Goal: Book appointment/travel/reservation

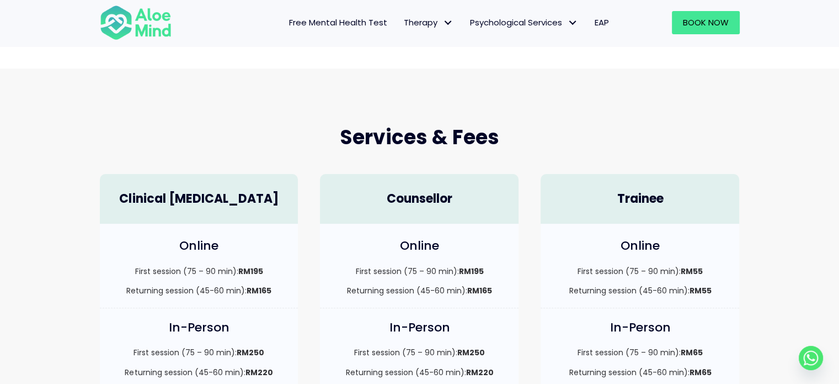
scroll to position [221, 0]
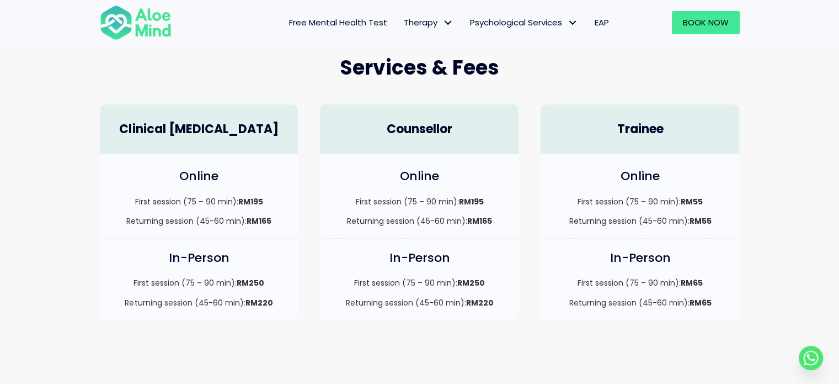
scroll to position [166, 0]
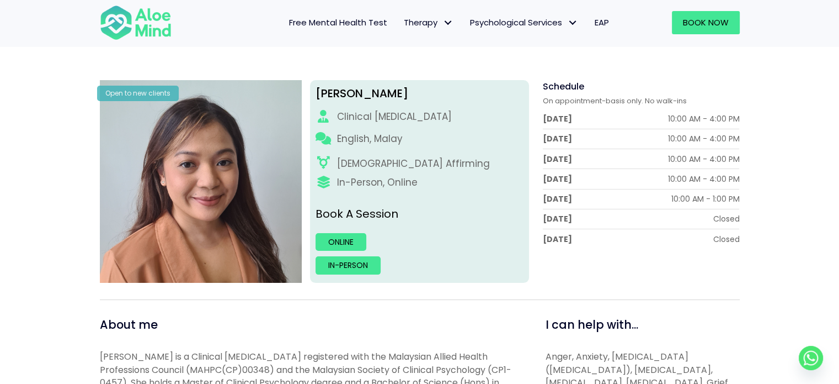
scroll to position [55, 0]
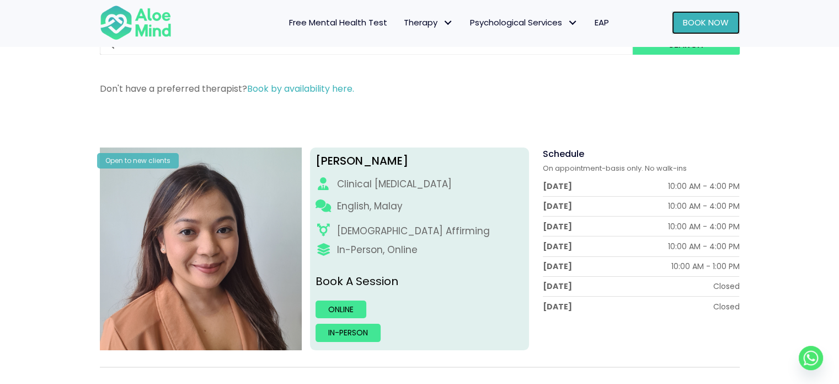
click at [693, 23] on span "Book Now" at bounding box center [706, 23] width 46 height 12
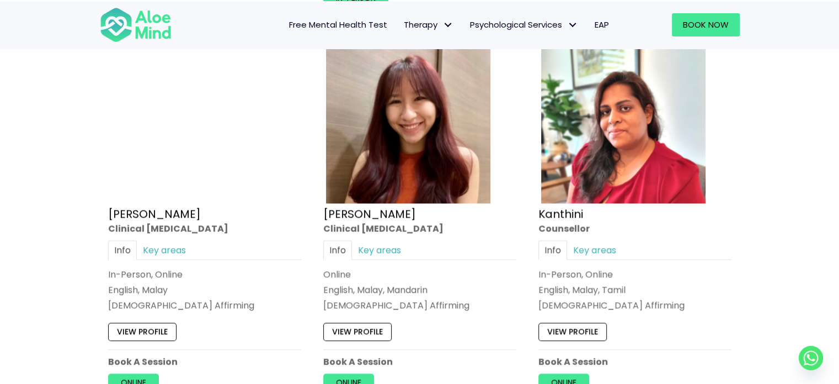
scroll to position [1435, 0]
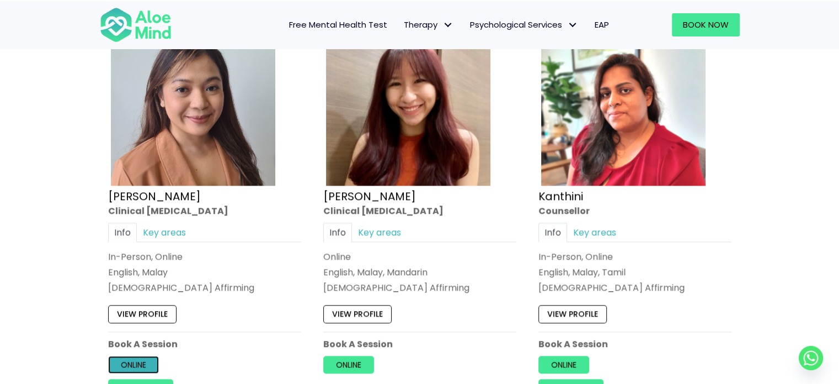
click at [136, 356] on link "Online" at bounding box center [133, 364] width 51 height 18
